Goal: Information Seeking & Learning: Learn about a topic

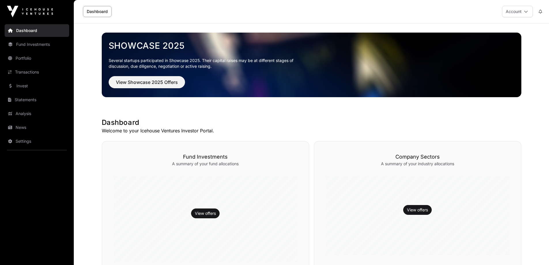
scroll to position [144, 0]
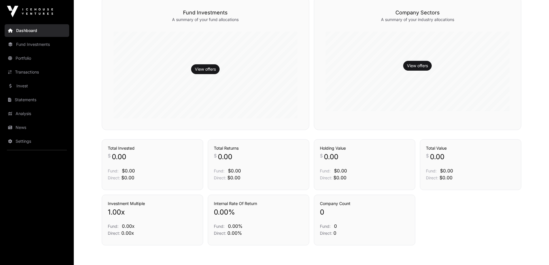
click at [204, 68] on link "View offers" at bounding box center [205, 69] width 21 height 6
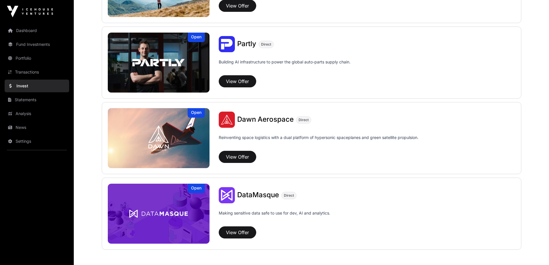
scroll to position [459, 0]
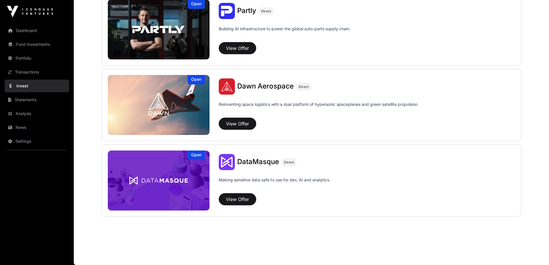
click at [188, 94] on img at bounding box center [159, 105] width 102 height 60
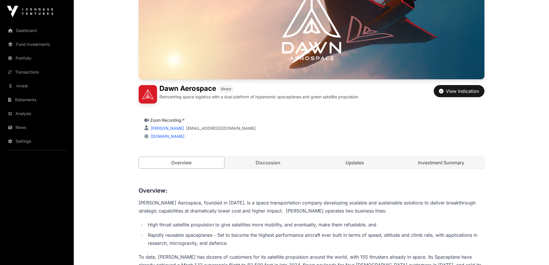
scroll to position [144, 0]
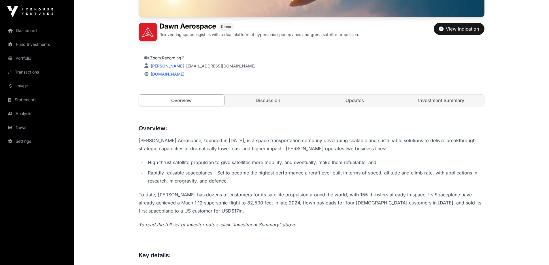
click at [271, 101] on link "Discussion" at bounding box center [269, 101] width 86 height 12
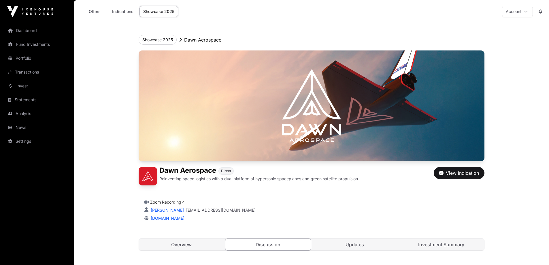
click at [33, 30] on link "Dashboard" at bounding box center [37, 30] width 65 height 13
